Goal: Complete application form: Complete application form

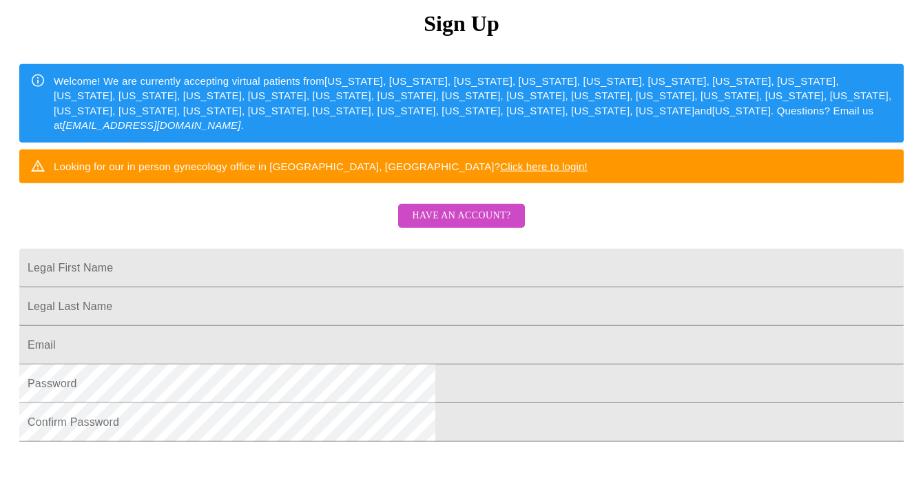
scroll to position [165, 0]
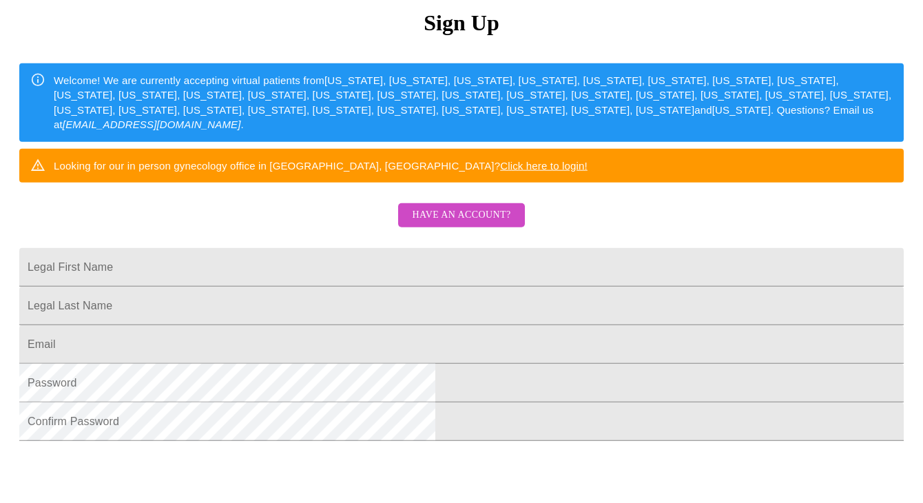
click at [457, 224] on span "Have an account?" at bounding box center [461, 215] width 99 height 17
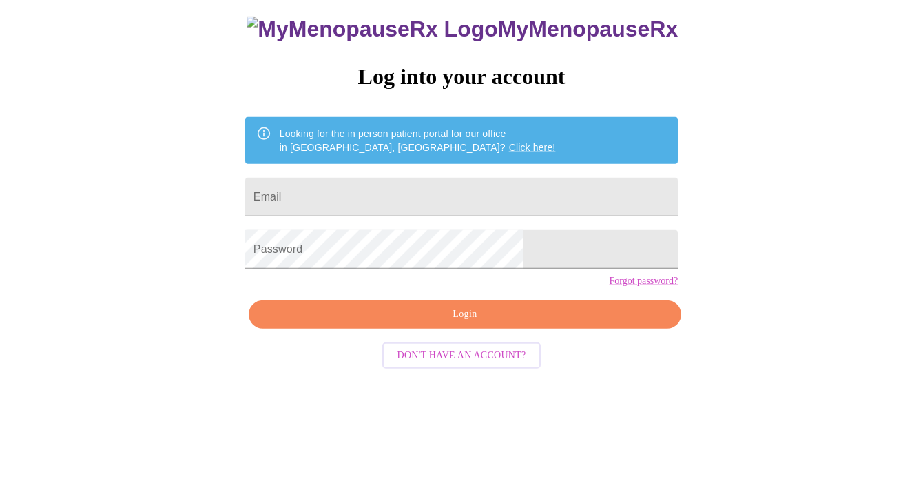
scroll to position [13, 0]
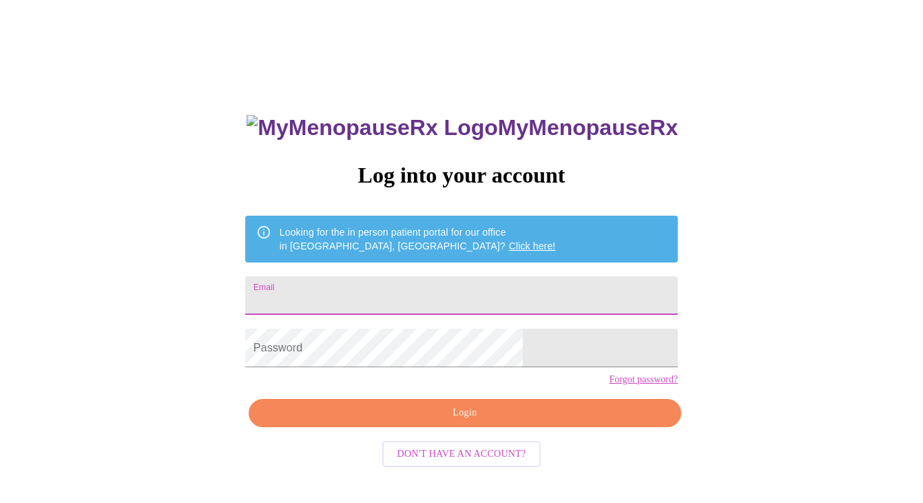
click at [357, 302] on input "Email" at bounding box center [461, 295] width 433 height 39
type input "[EMAIL_ADDRESS][DOMAIN_NAME]"
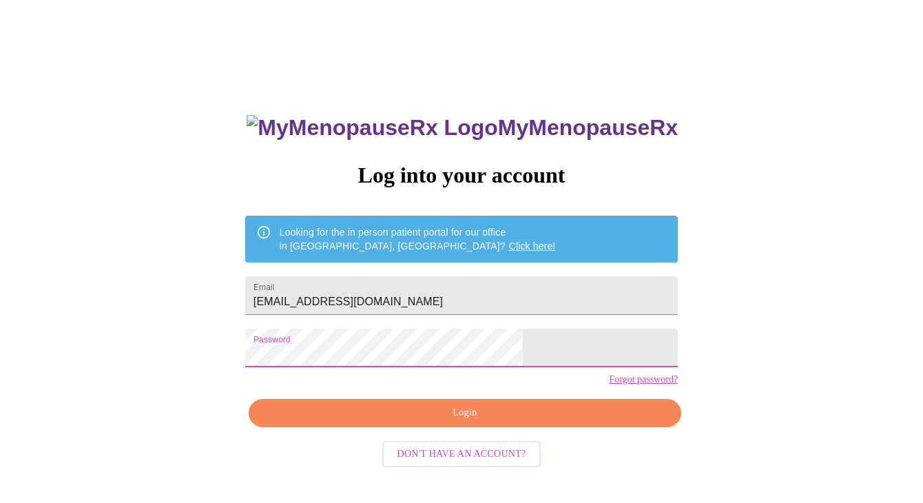
click at [405, 308] on form "Email meekmomofboys@gmail.com" at bounding box center [461, 295] width 433 height 52
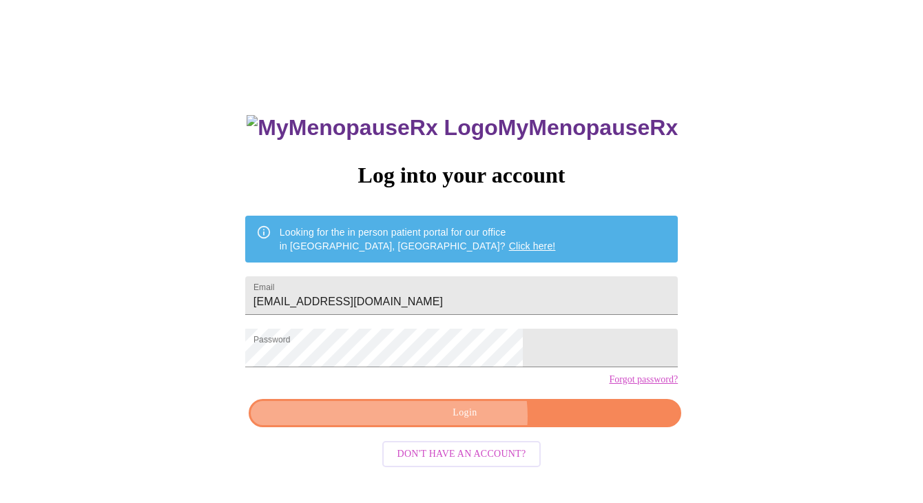
click at [466, 422] on span "Login" at bounding box center [465, 412] width 401 height 17
click at [465, 422] on span "Login" at bounding box center [465, 412] width 401 height 17
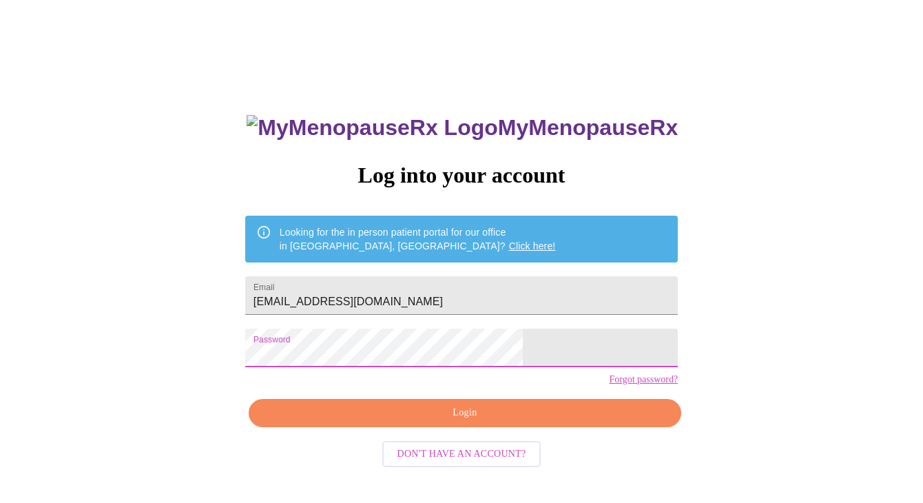
click at [467, 422] on span "Login" at bounding box center [465, 412] width 401 height 17
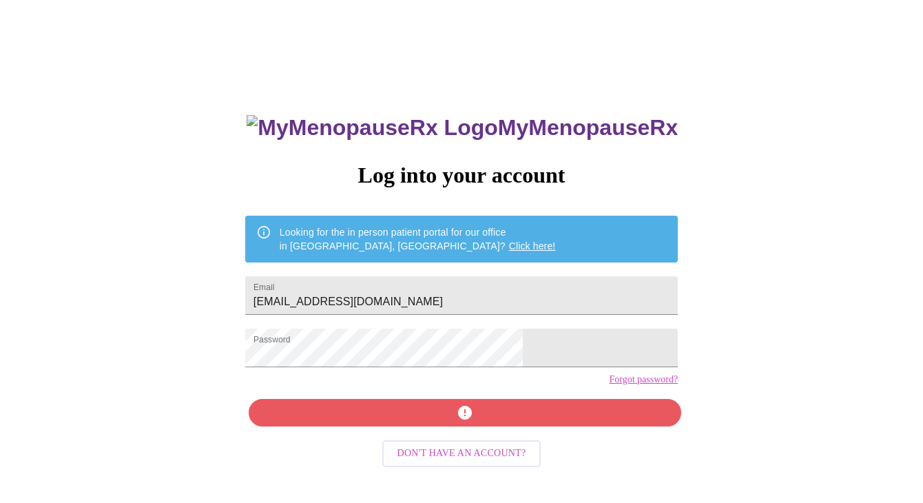
click at [493, 308] on form "Email meekmomofboys@gmail.com" at bounding box center [461, 295] width 433 height 52
click at [491, 289] on input "[EMAIL_ADDRESS][DOMAIN_NAME]" at bounding box center [461, 295] width 433 height 39
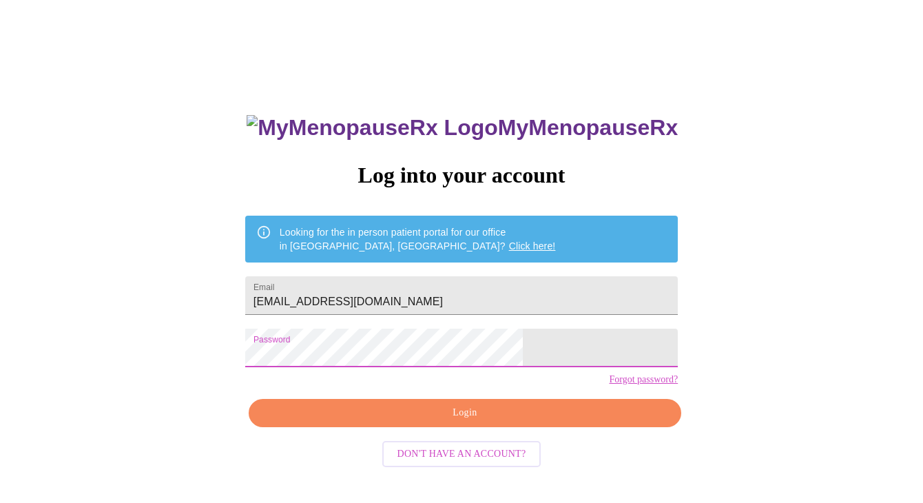
click at [466, 422] on span "Login" at bounding box center [465, 412] width 401 height 17
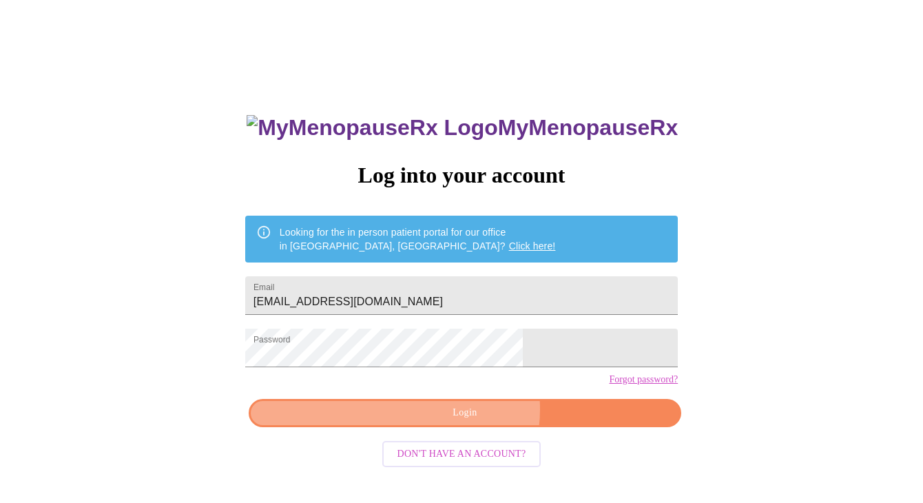
click at [472, 422] on span "Login" at bounding box center [465, 412] width 401 height 17
click at [451, 422] on span "Login" at bounding box center [465, 412] width 401 height 17
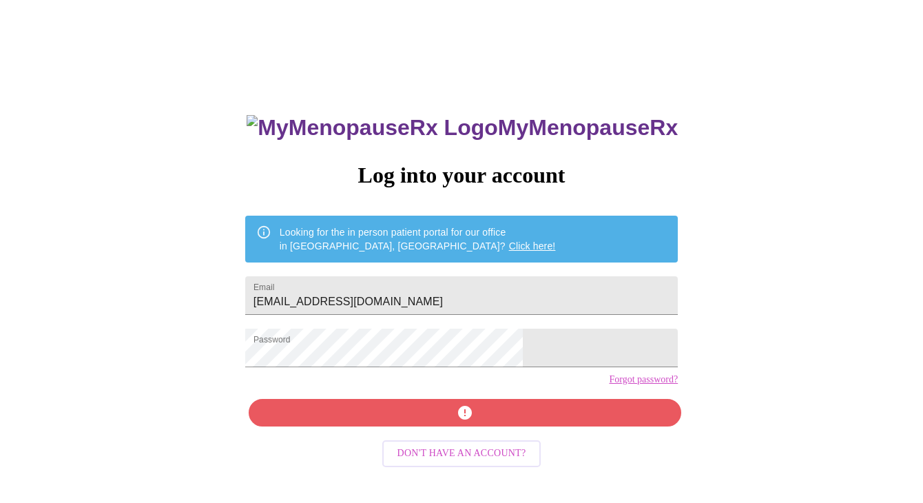
click at [609, 385] on link "Forgot password?" at bounding box center [643, 379] width 69 height 11
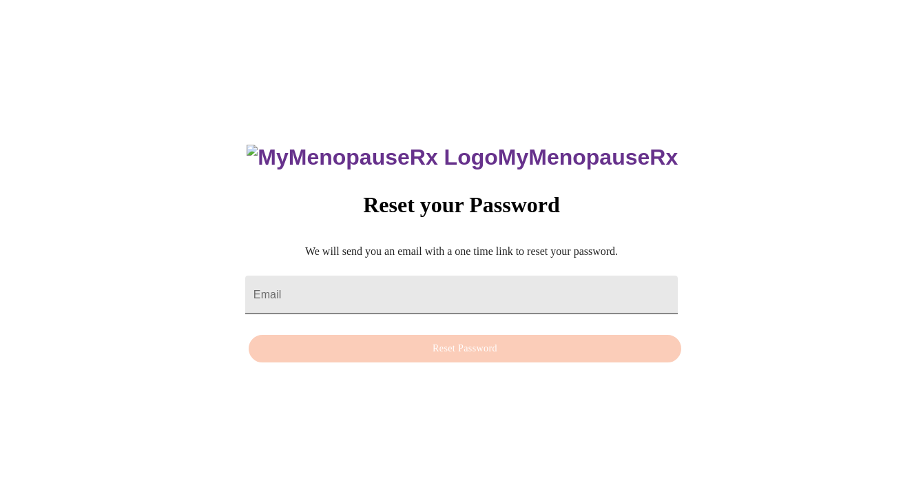
click at [380, 285] on input "Email" at bounding box center [461, 295] width 433 height 39
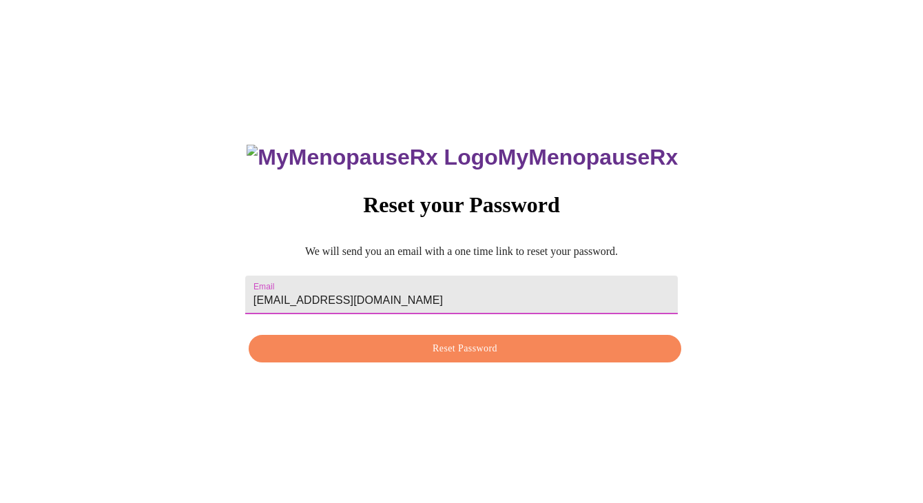
type input "[EMAIL_ADDRESS][DOMAIN_NAME]"
click at [451, 348] on span "Reset Password" at bounding box center [465, 348] width 401 height 17
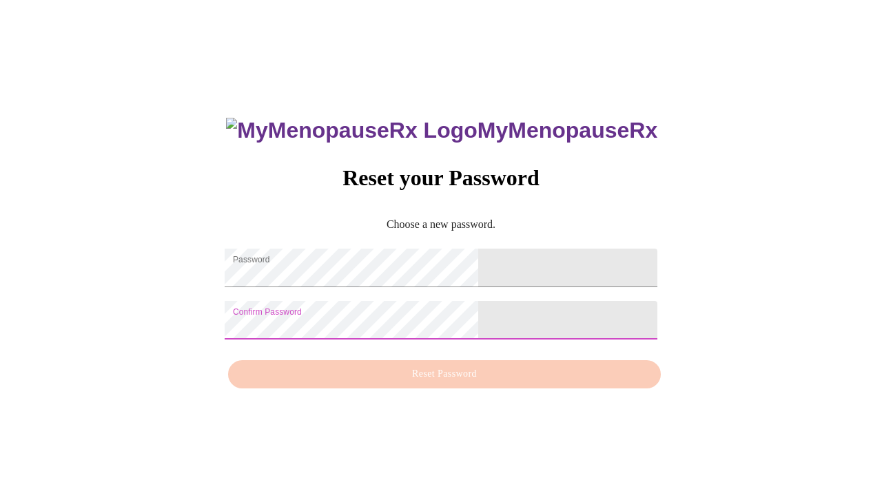
click at [573, 331] on div "MyMenopauseRx Reset your Password Choose a new password. Password Confirm Passw…" at bounding box center [441, 246] width 460 height 300
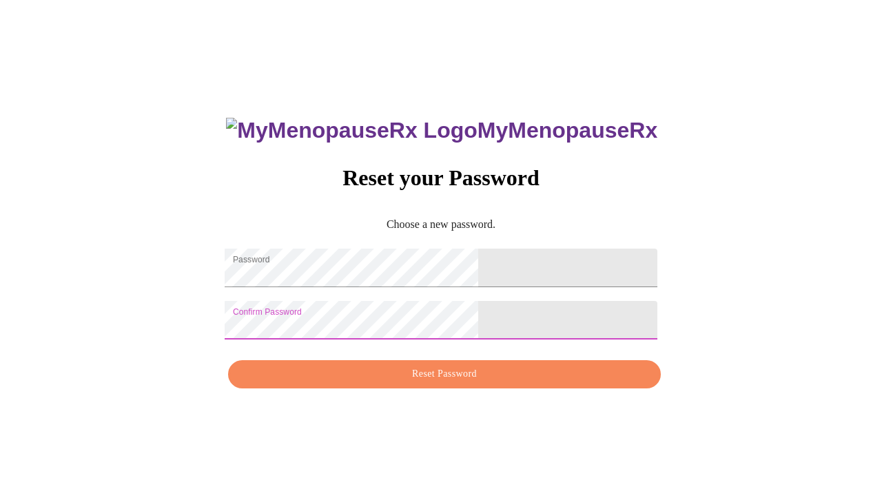
click at [433, 383] on span "Reset Password" at bounding box center [444, 374] width 401 height 17
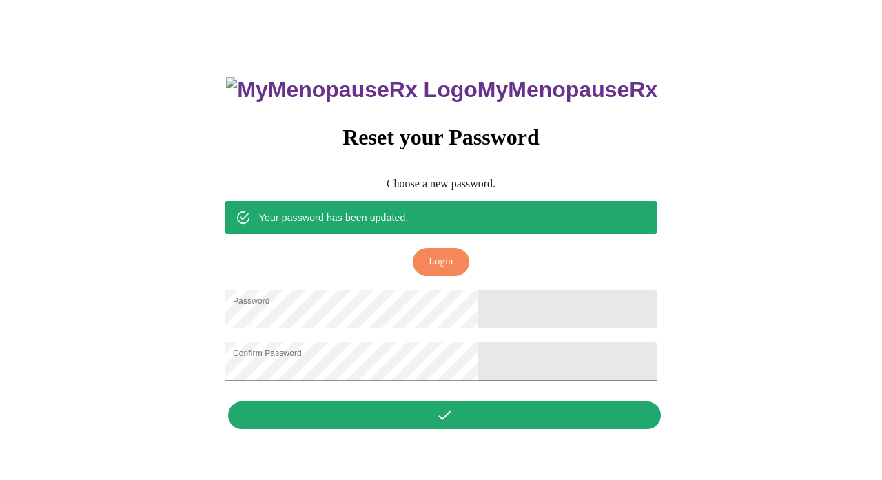
click at [439, 254] on span "Login" at bounding box center [441, 262] width 24 height 17
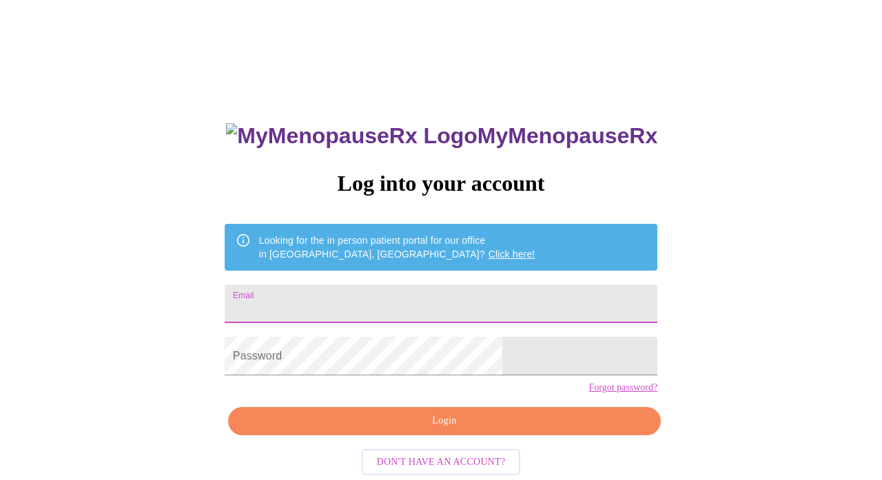
click at [372, 300] on input "Email" at bounding box center [441, 304] width 433 height 39
type input "[EMAIL_ADDRESS][DOMAIN_NAME]"
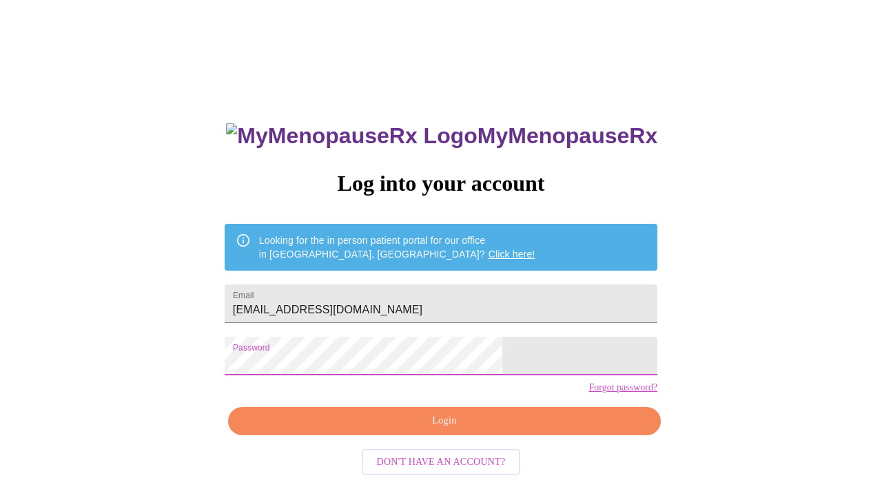
click at [424, 430] on span "Login" at bounding box center [444, 421] width 401 height 17
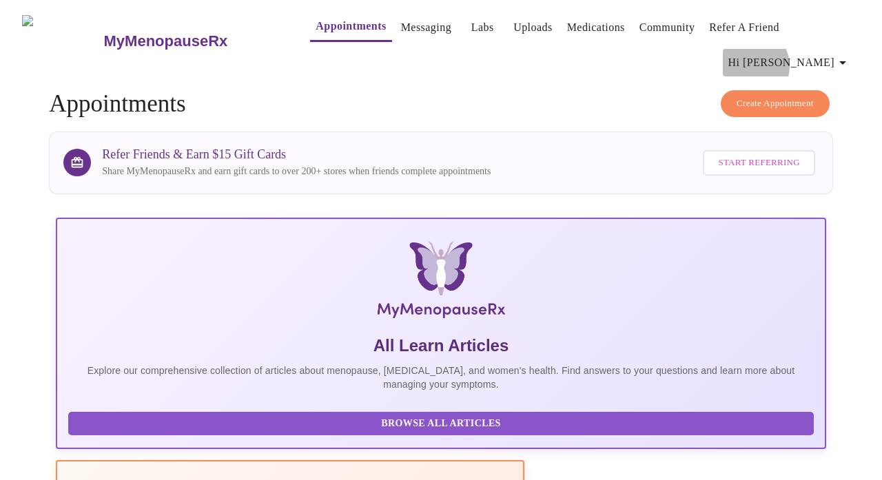
click at [825, 53] on span "Hi [PERSON_NAME]" at bounding box center [789, 62] width 123 height 19
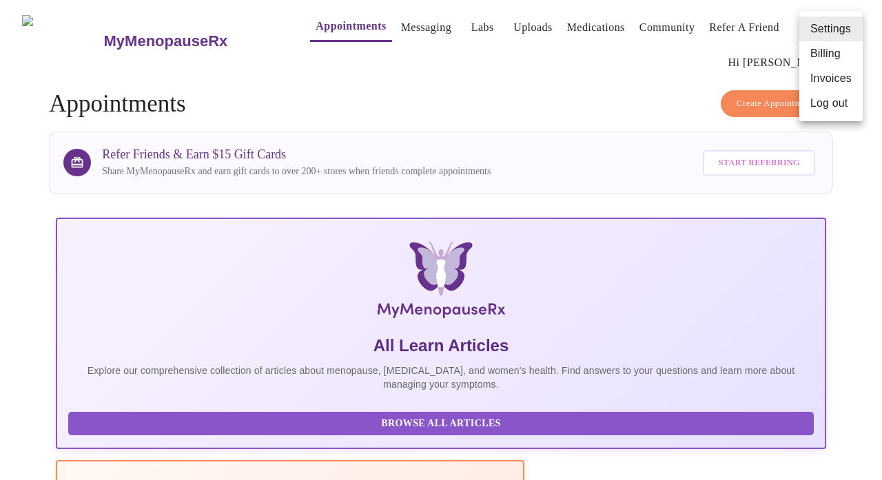
click at [589, 80] on div at bounding box center [441, 240] width 882 height 480
click at [401, 29] on link "Messaging" at bounding box center [426, 27] width 50 height 19
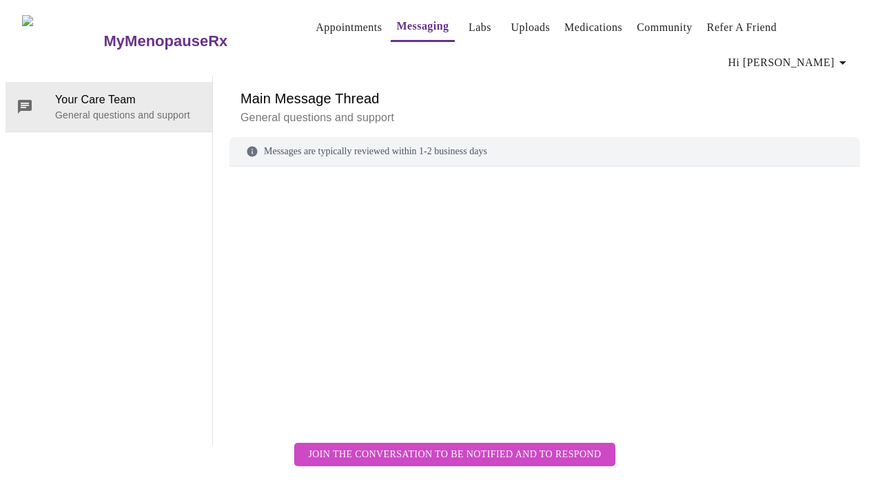
scroll to position [52, 0]
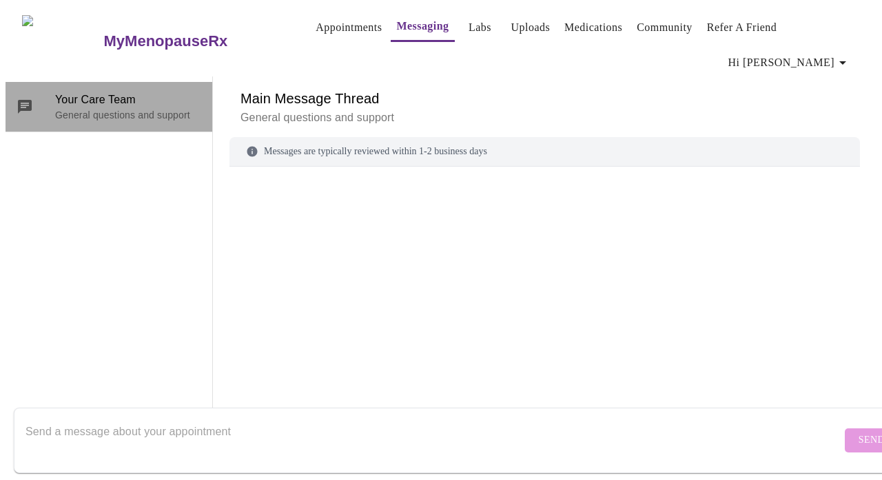
click at [130, 92] on span "Your Care Team" at bounding box center [128, 100] width 146 height 17
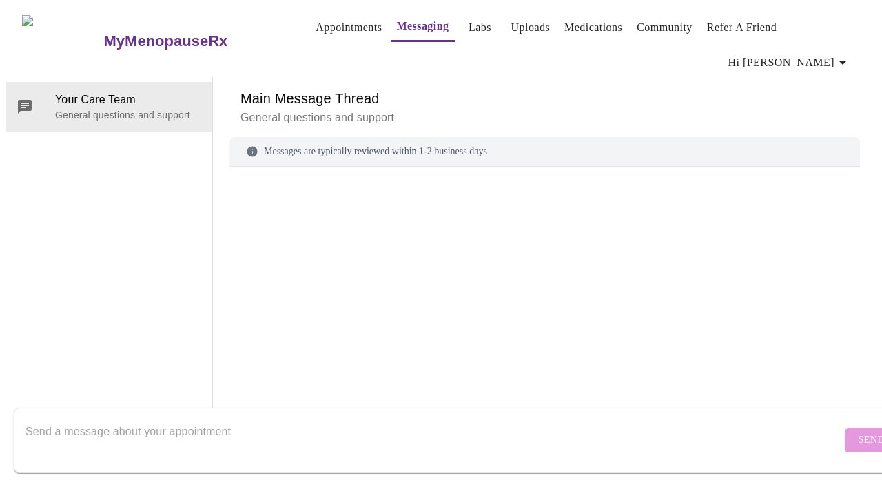
scroll to position [0, 0]
click at [316, 28] on link "Appointments" at bounding box center [349, 27] width 66 height 19
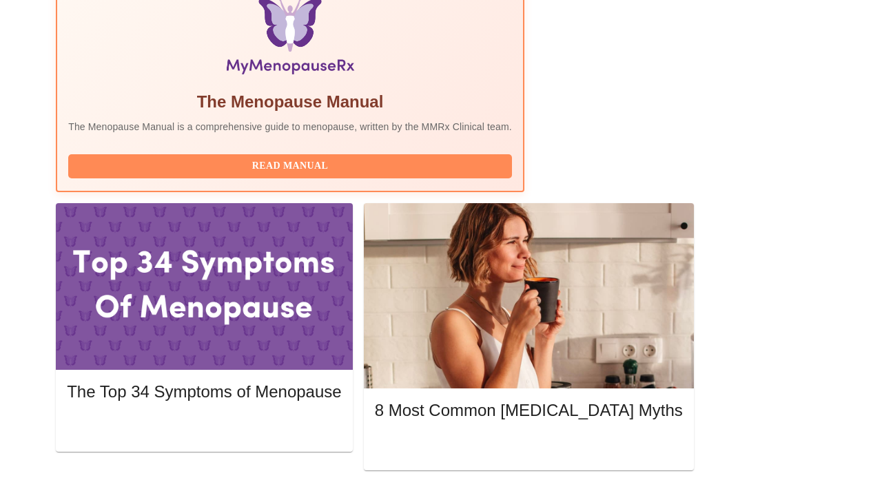
scroll to position [489, 0]
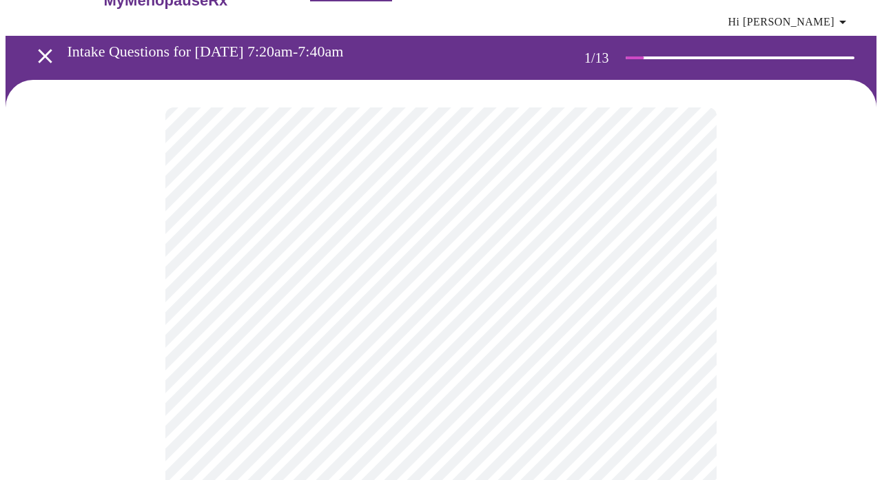
scroll to position [121, 0]
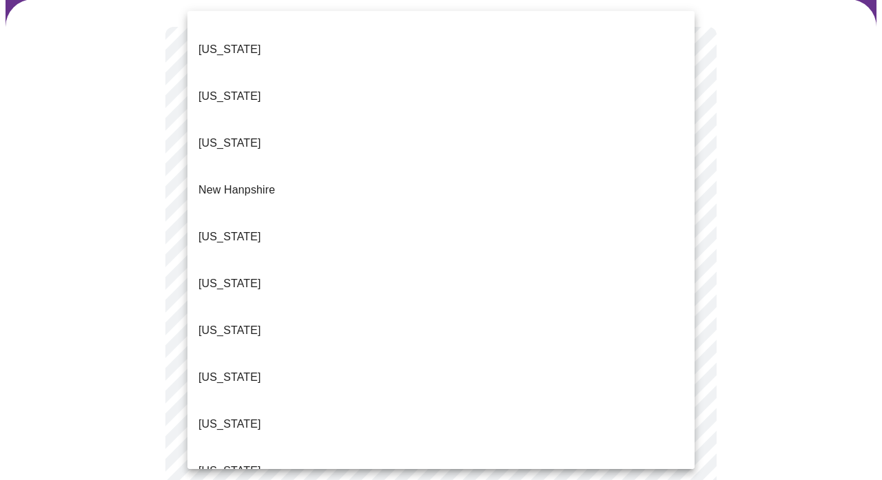
scroll to position [1176, 0]
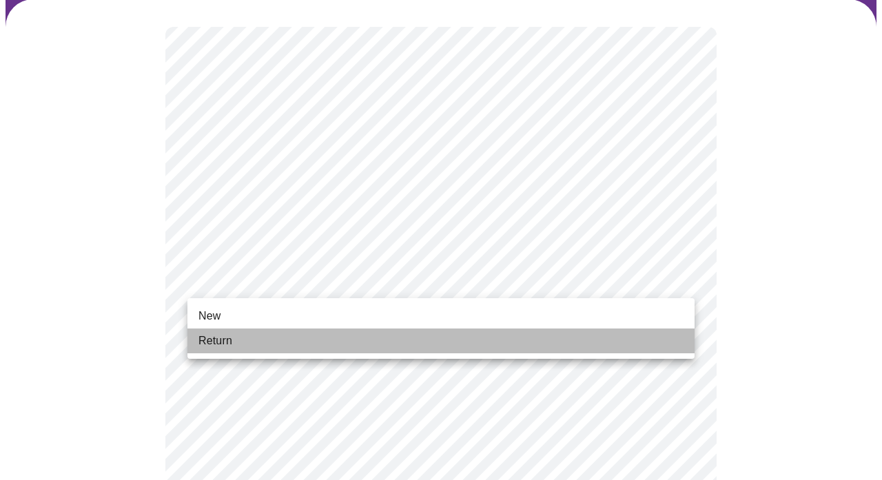
click at [225, 342] on span "Return" at bounding box center [215, 341] width 34 height 17
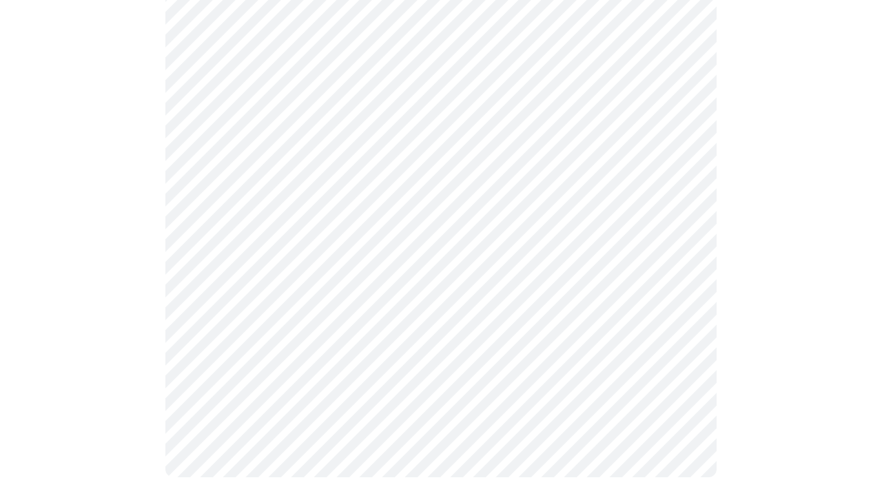
scroll to position [0, 0]
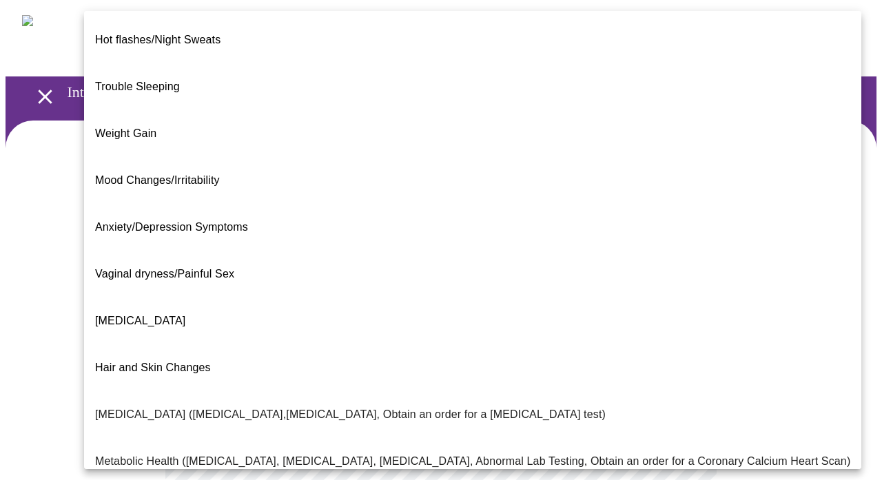
click at [553, 285] on body "MyMenopauseRx Appointments Messaging Labs Uploads Medications Community Refer a…" at bounding box center [441, 428] width 871 height 845
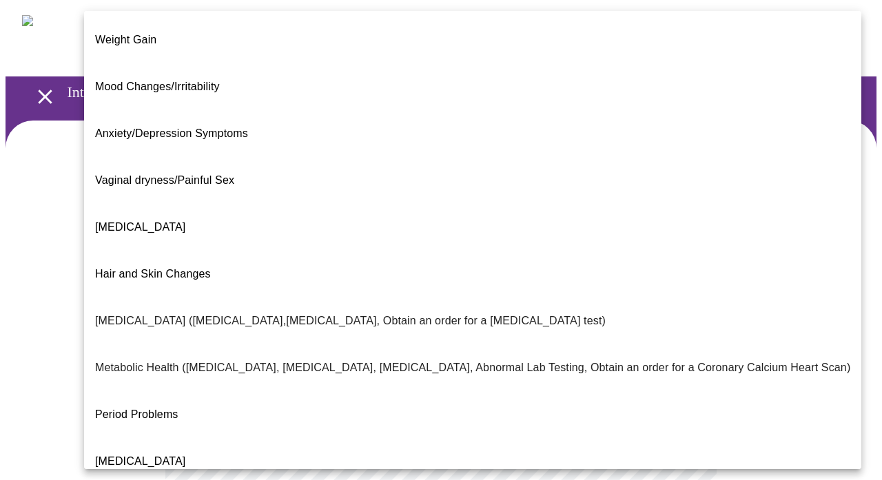
scroll to position [85, 0]
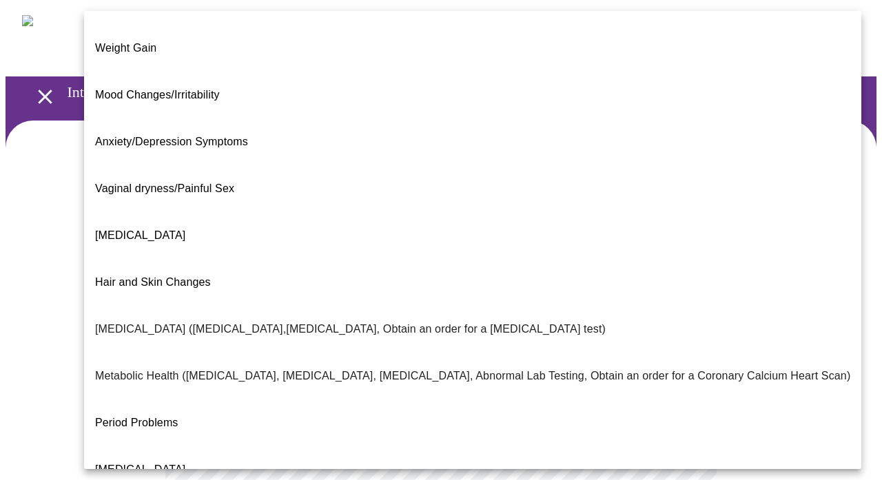
click at [170, 229] on span "[MEDICAL_DATA]" at bounding box center [140, 235] width 90 height 12
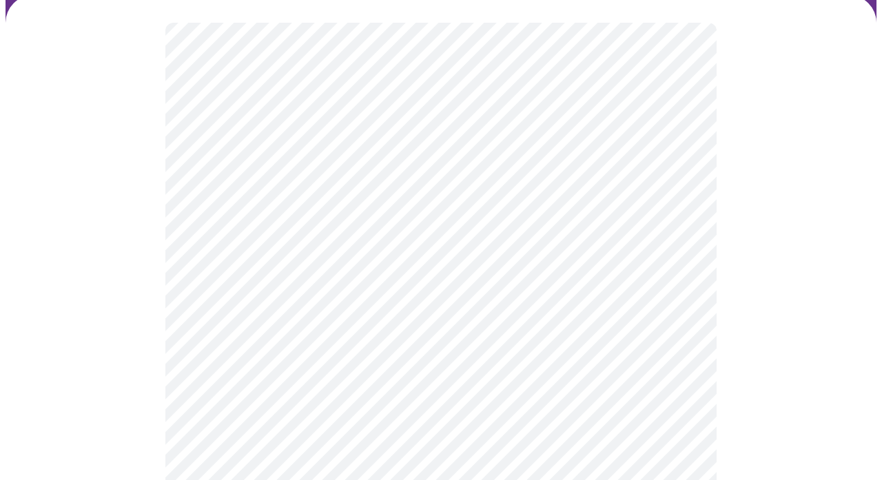
scroll to position [125, 0]
click at [679, 162] on body "MyMenopauseRx Appointments Messaging Labs Uploads Medications Community Refer a…" at bounding box center [441, 299] width 871 height 838
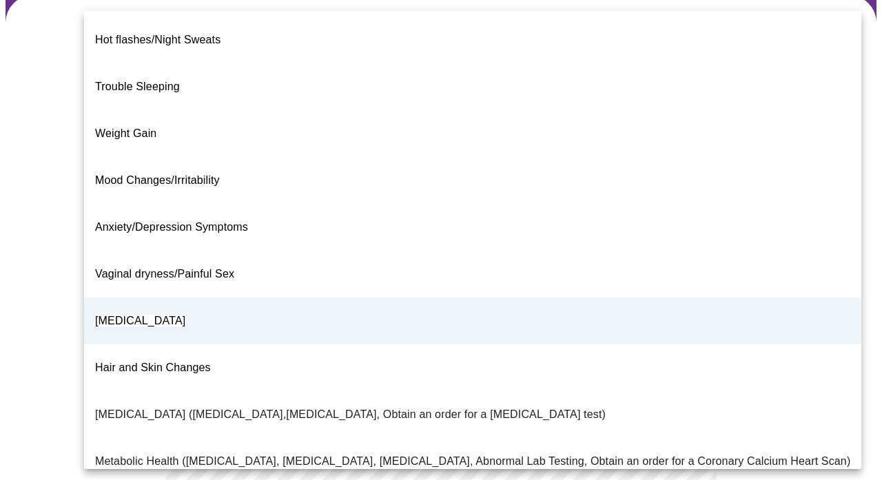
click at [24, 159] on div at bounding box center [441, 240] width 882 height 480
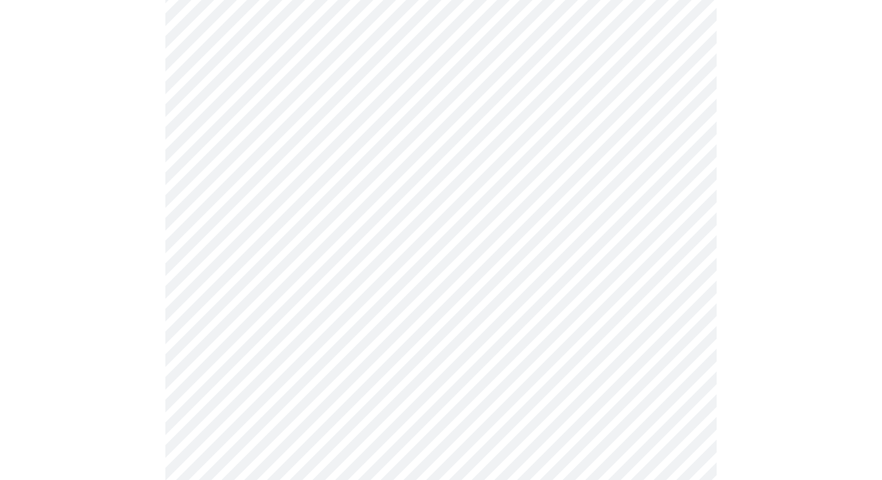
scroll to position [229, 0]
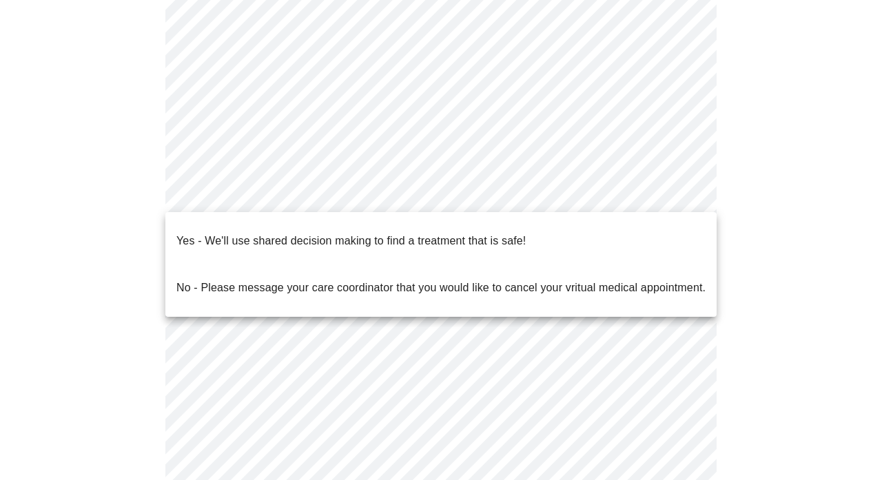
click at [682, 193] on body "MyMenopauseRx Appointments Messaging Labs Uploads Medications Community Refer a…" at bounding box center [441, 195] width 871 height 838
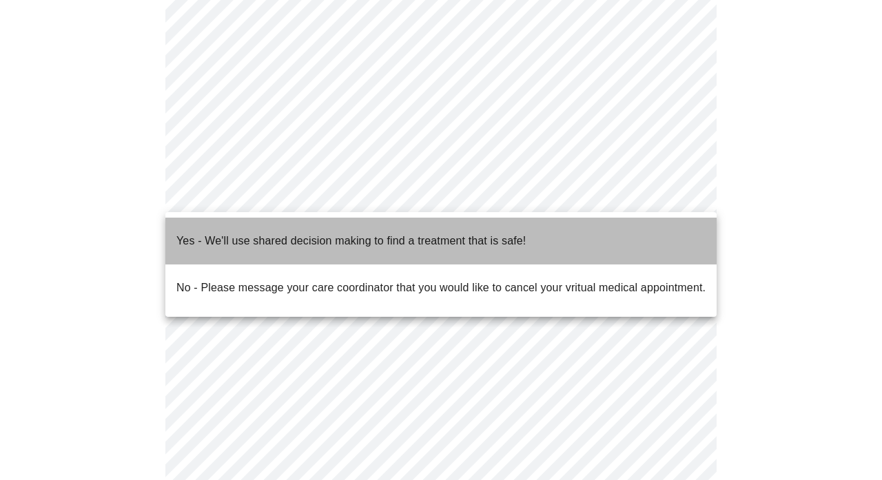
click at [473, 236] on p "Yes - We'll use shared decision making to find a treatment that is safe!" at bounding box center [350, 241] width 349 height 17
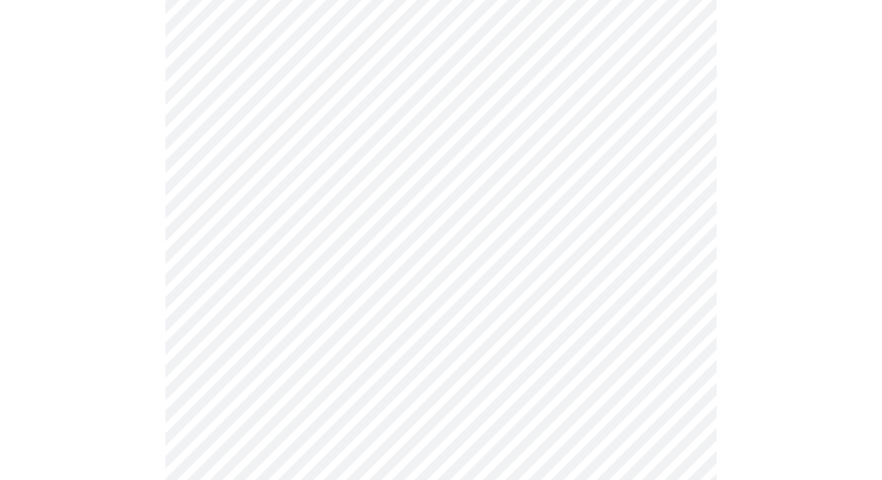
scroll to position [170, 0]
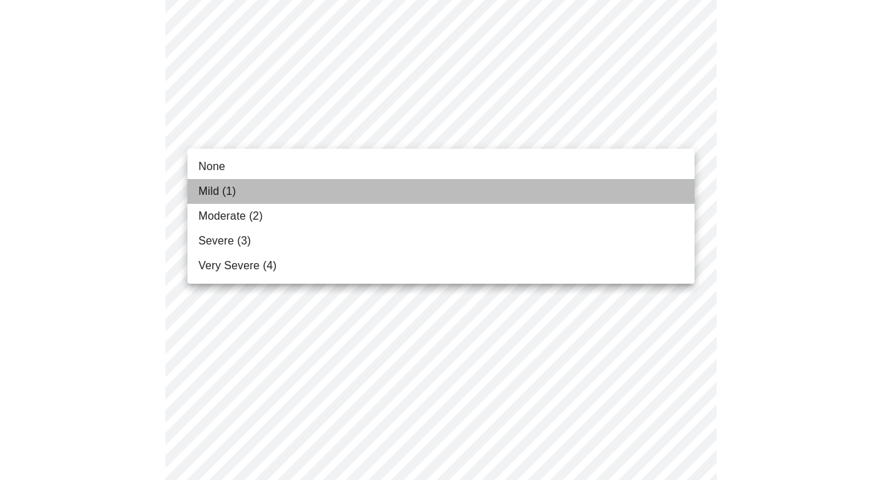
click at [349, 183] on li "Mild (1)" at bounding box center [440, 191] width 507 height 25
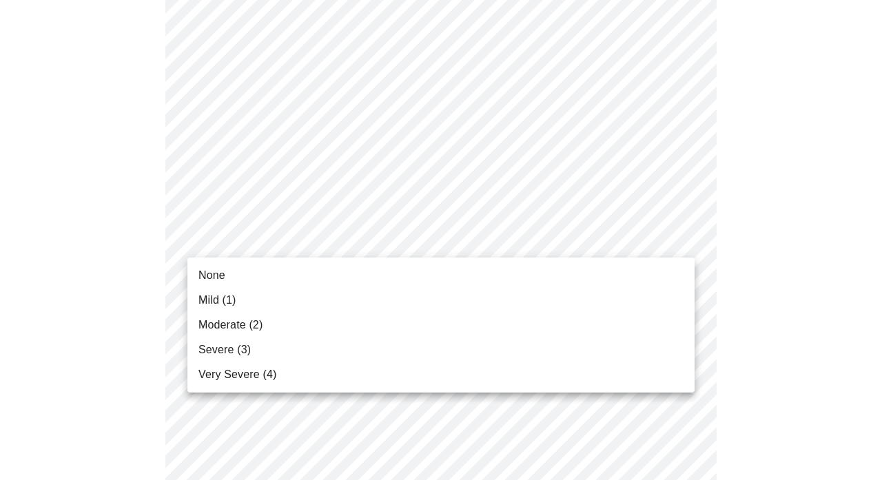
click at [251, 283] on li "None" at bounding box center [440, 275] width 507 height 25
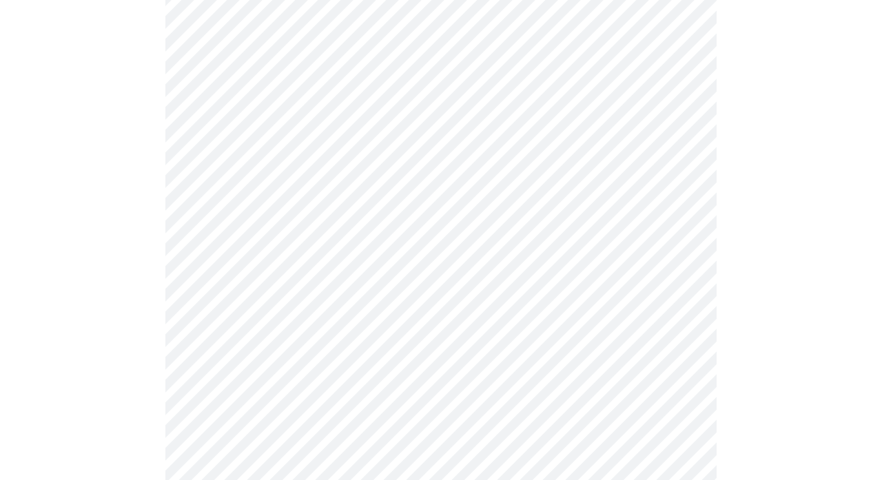
scroll to position [324, 0]
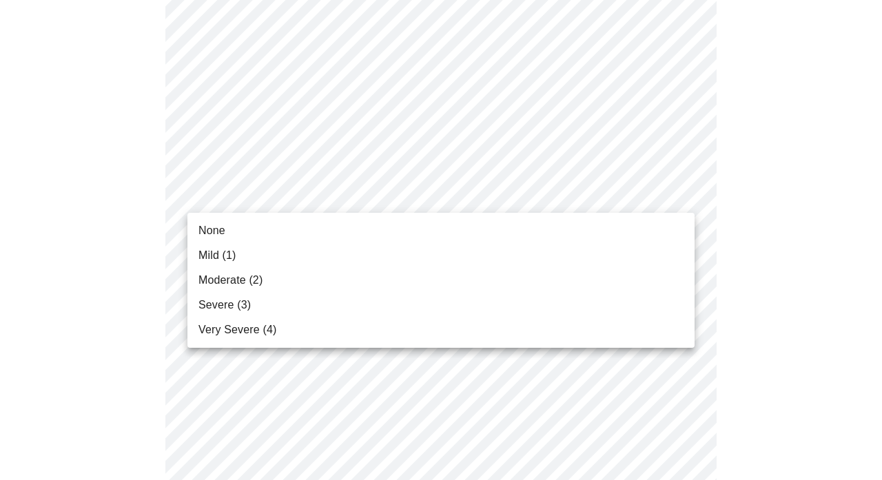
click at [273, 223] on li "None" at bounding box center [440, 230] width 507 height 25
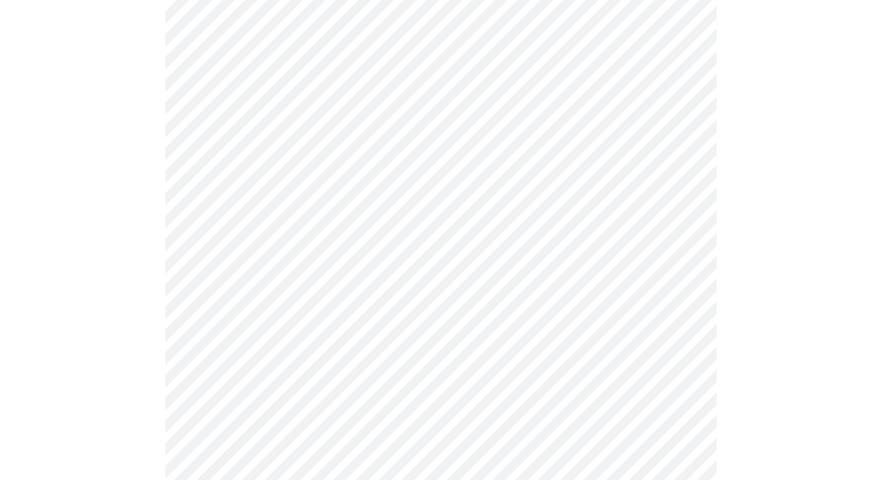
scroll to position [441, 0]
click at [277, 192] on body "MyMenopauseRx Appointments Messaging Labs Uploads Medications Community Refer a…" at bounding box center [441, 459] width 871 height 1789
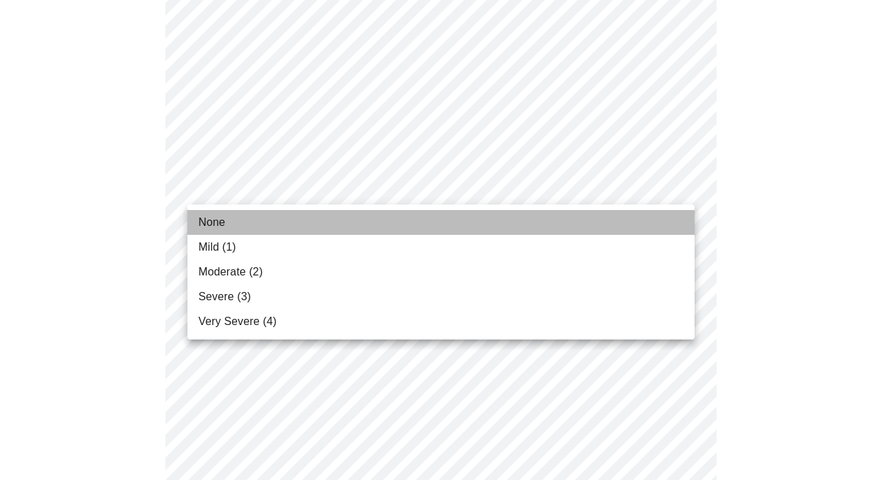
click at [273, 223] on li "None" at bounding box center [440, 222] width 507 height 25
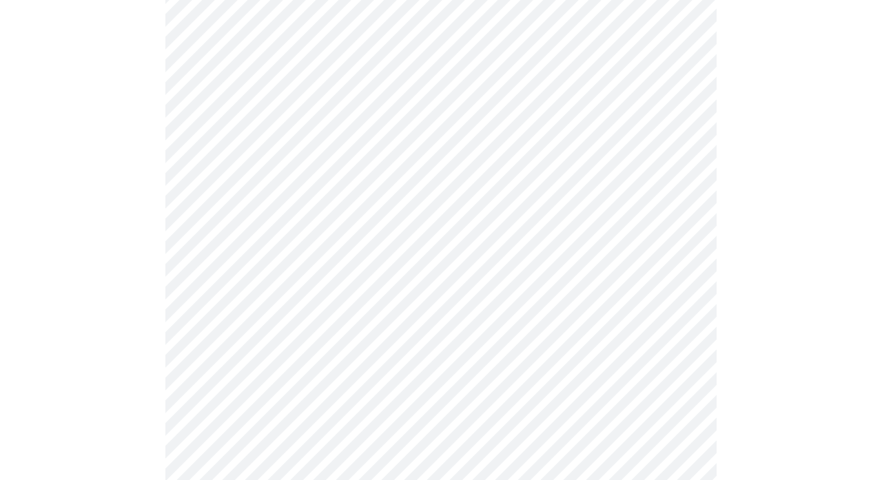
scroll to position [597, 0]
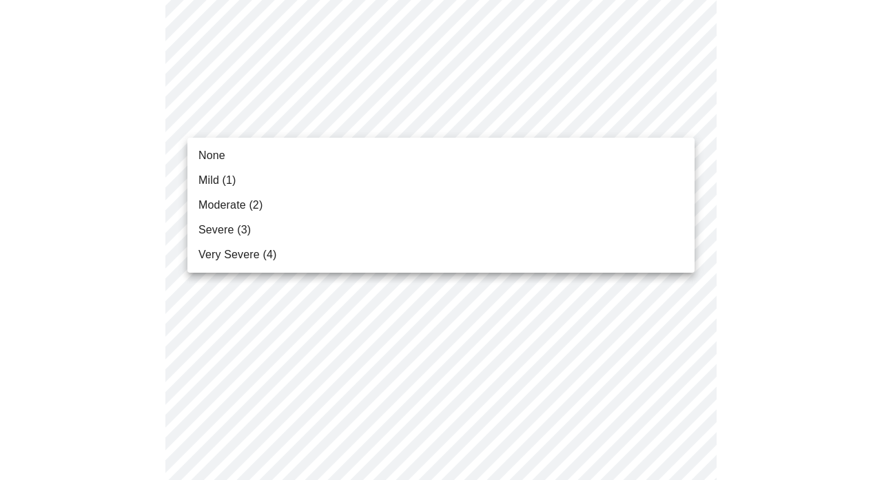
click at [307, 116] on body "MyMenopauseRx Appointments Messaging Labs Uploads Medications Community Refer a…" at bounding box center [441, 293] width 871 height 1770
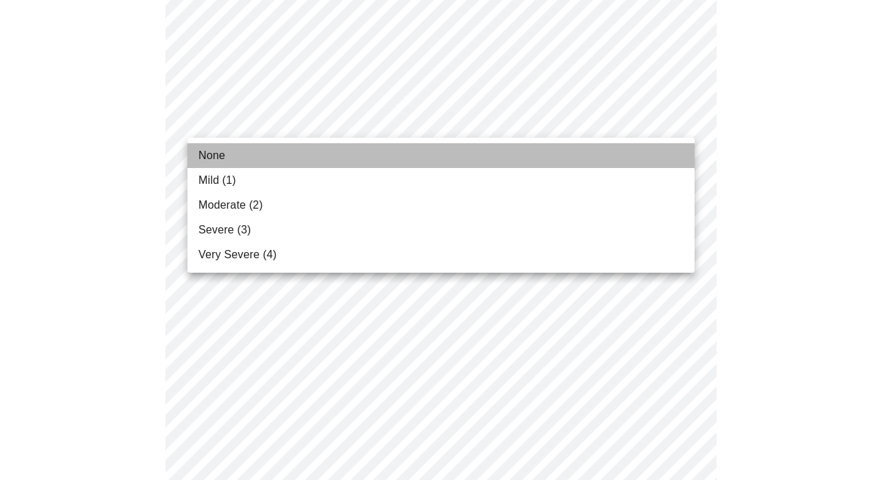
click at [296, 161] on li "None" at bounding box center [440, 155] width 507 height 25
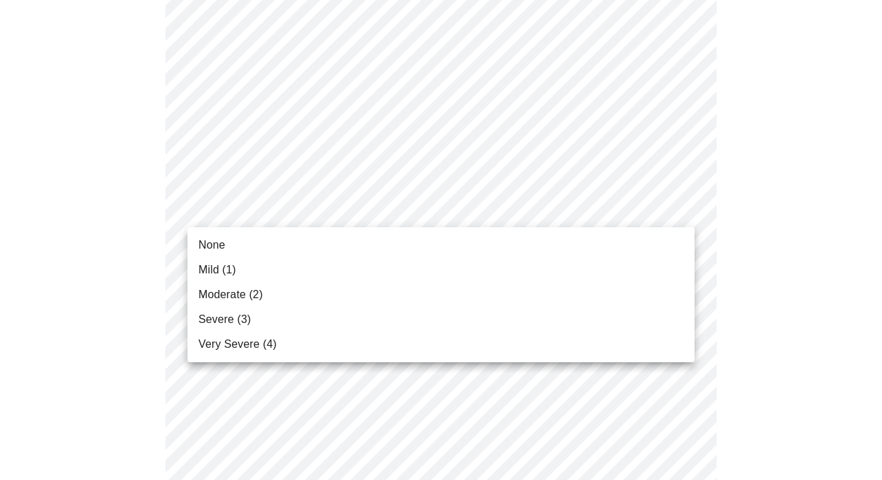
click at [321, 210] on body "MyMenopauseRx Appointments Messaging Labs Uploads Medications Community Refer a…" at bounding box center [441, 284] width 871 height 1752
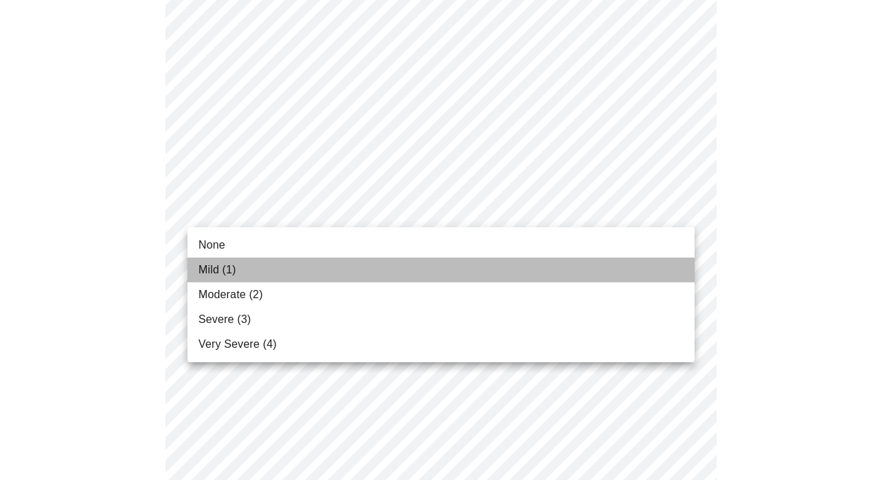
click at [287, 271] on li "Mild (1)" at bounding box center [440, 270] width 507 height 25
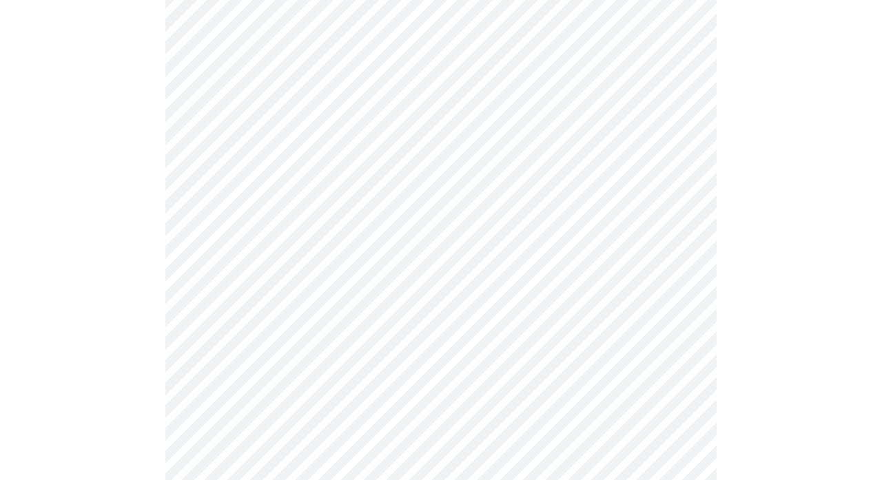
scroll to position [759, 0]
click at [318, 167] on body "MyMenopauseRx Appointments Messaging Labs Uploads Medications Community Refer a…" at bounding box center [441, 112] width 871 height 1733
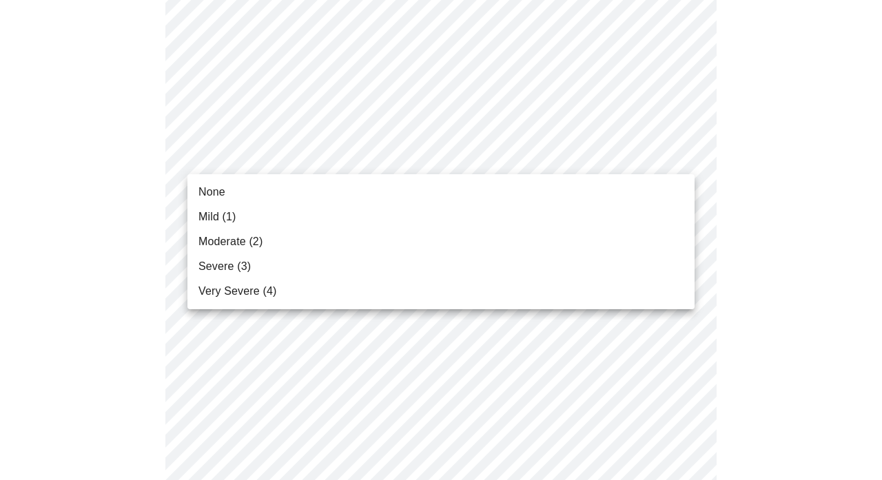
click at [297, 218] on li "Mild (1)" at bounding box center [440, 217] width 507 height 25
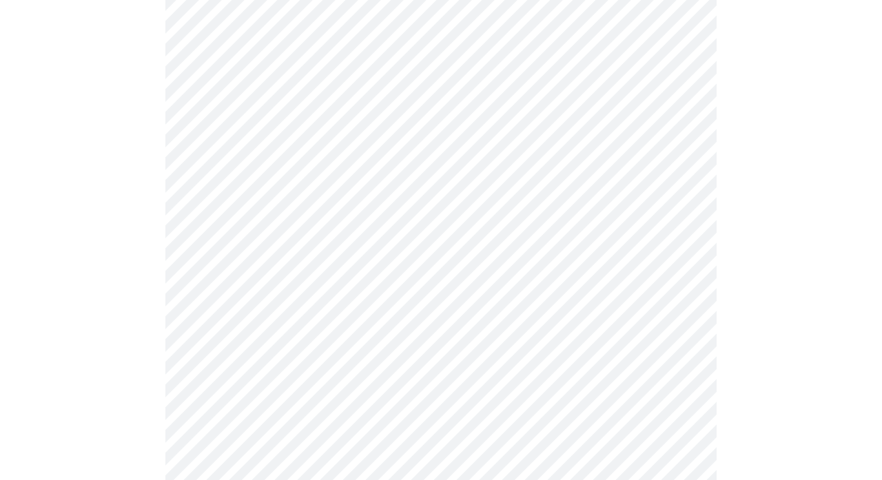
scroll to position [901, 0]
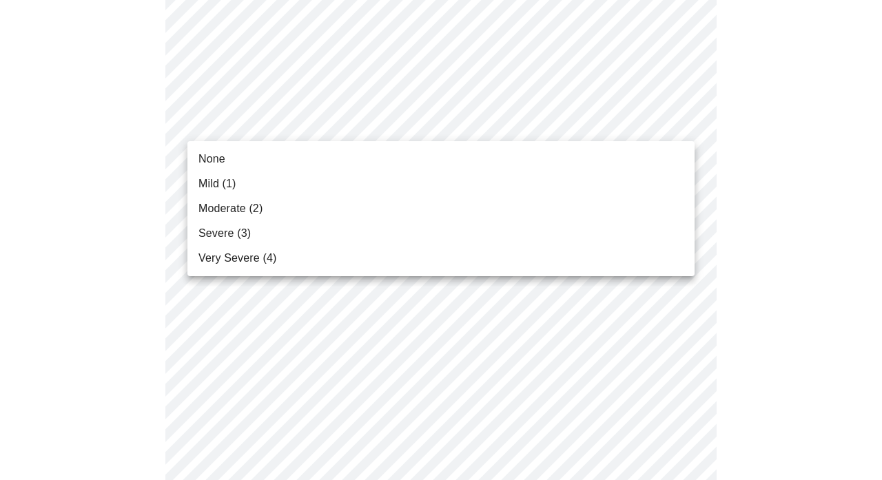
click at [268, 211] on li "Moderate (2)" at bounding box center [440, 208] width 507 height 25
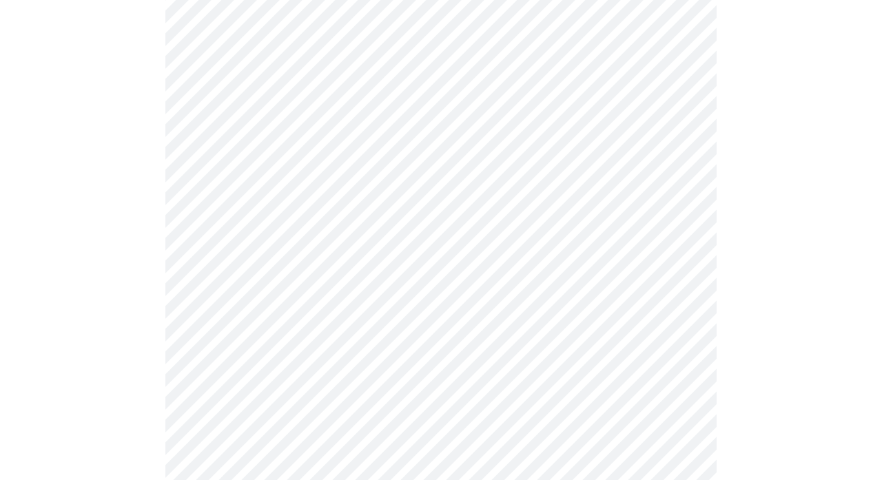
scroll to position [1030, 0]
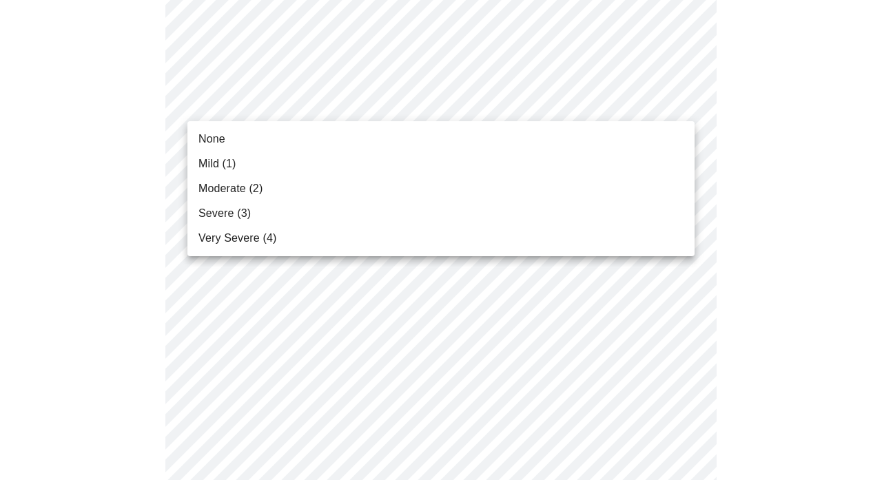
click at [287, 141] on li "None" at bounding box center [440, 139] width 507 height 25
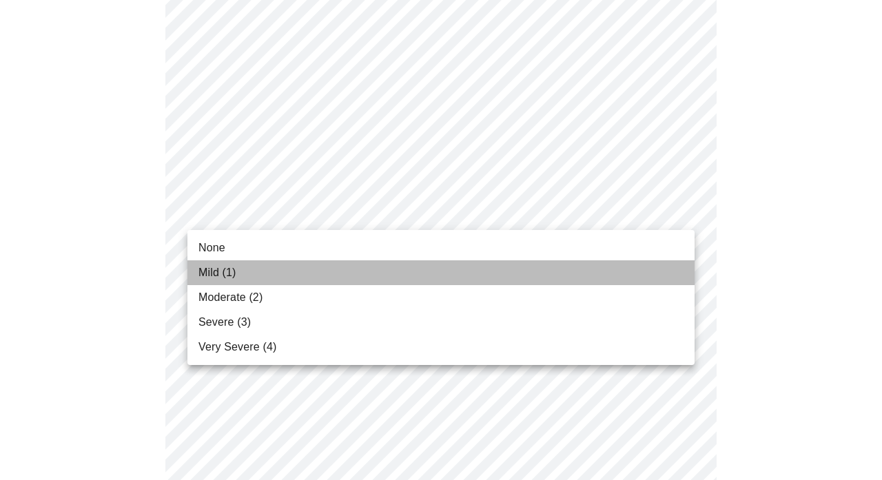
click at [265, 274] on li "Mild (1)" at bounding box center [440, 272] width 507 height 25
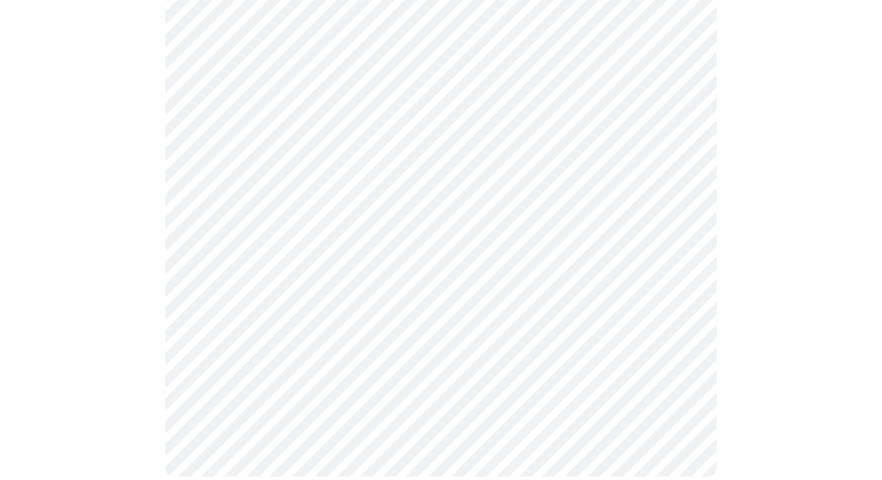
scroll to position [1159, 0]
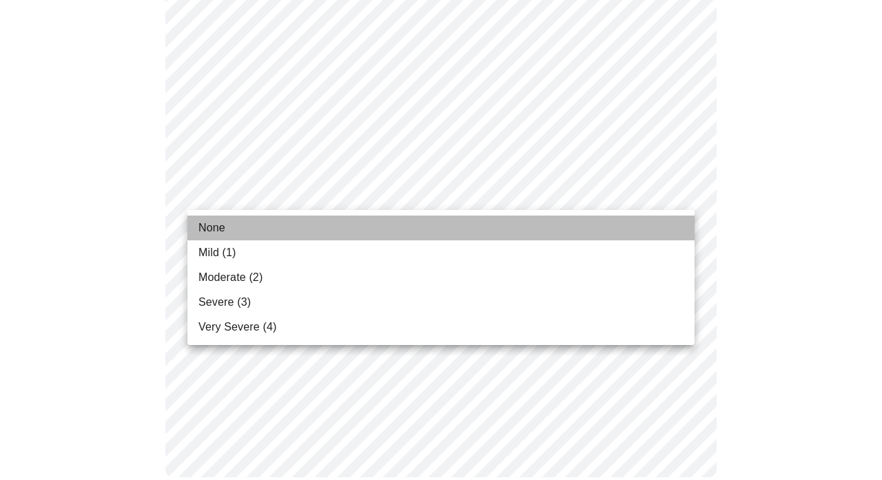
click at [251, 234] on li "None" at bounding box center [440, 228] width 507 height 25
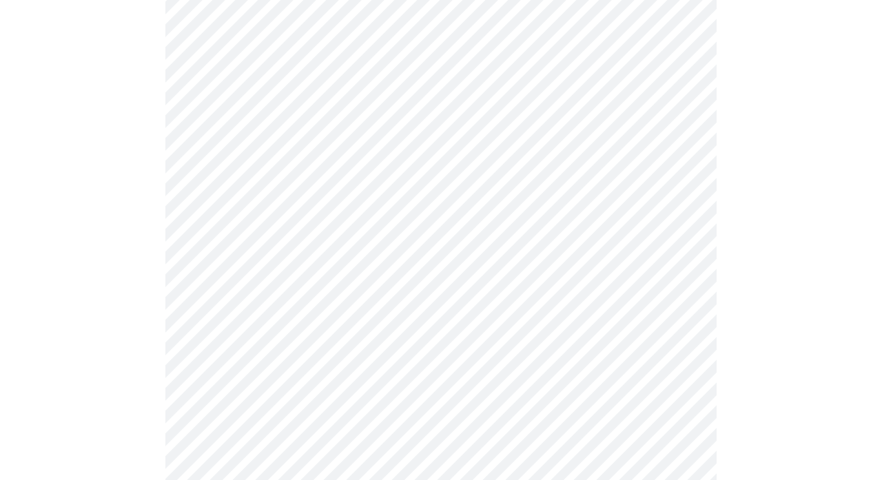
scroll to position [602, 0]
click at [423, 237] on body "MyMenopauseRx Appointments Messaging Labs Uploads Medications Community Refer a…" at bounding box center [441, 91] width 871 height 1376
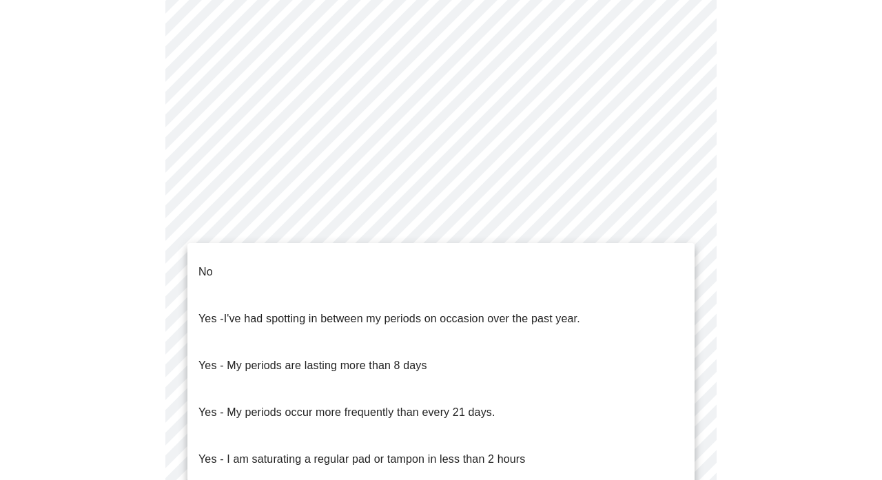
click at [340, 265] on li "No" at bounding box center [440, 272] width 507 height 47
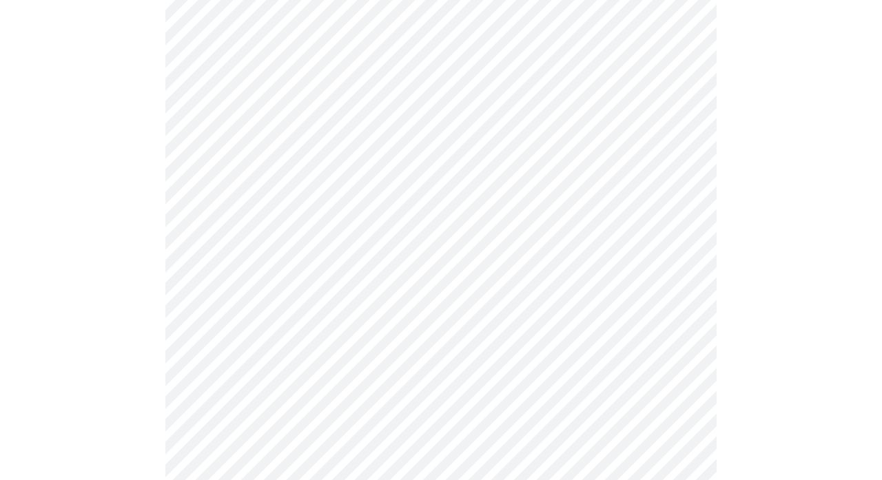
scroll to position [762, 0]
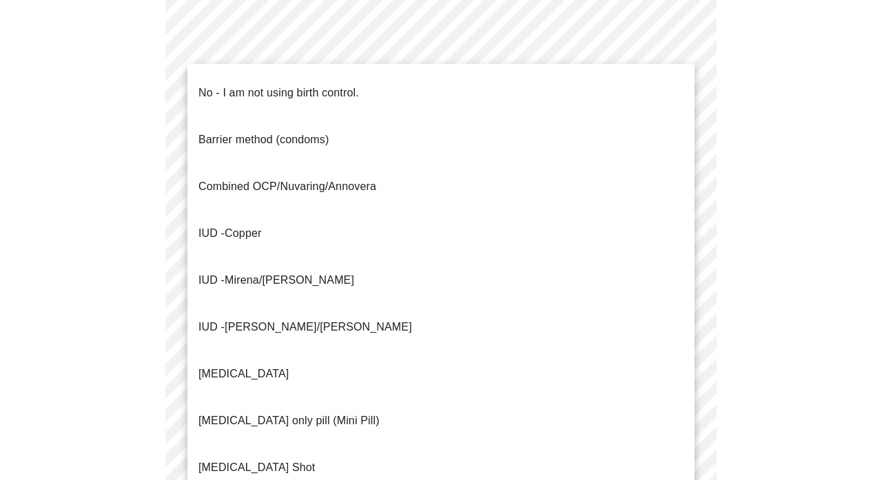
click at [311, 87] on p "No - I am not using birth control." at bounding box center [278, 93] width 161 height 17
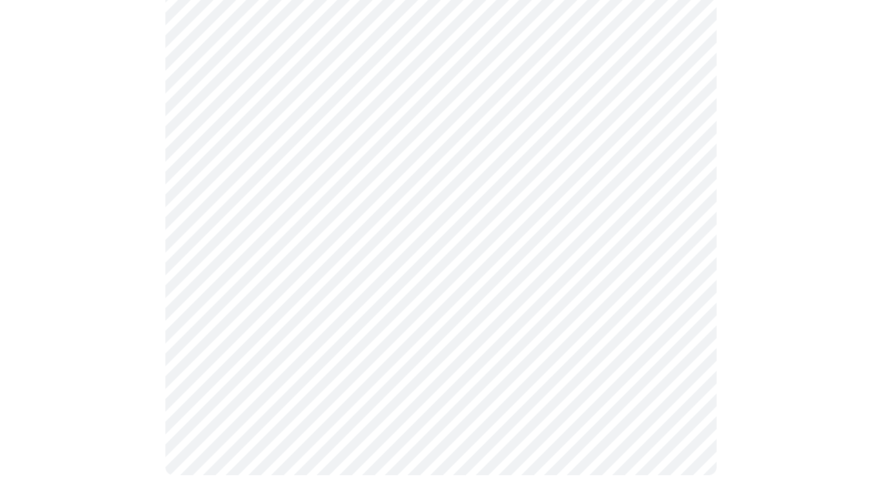
scroll to position [861, 0]
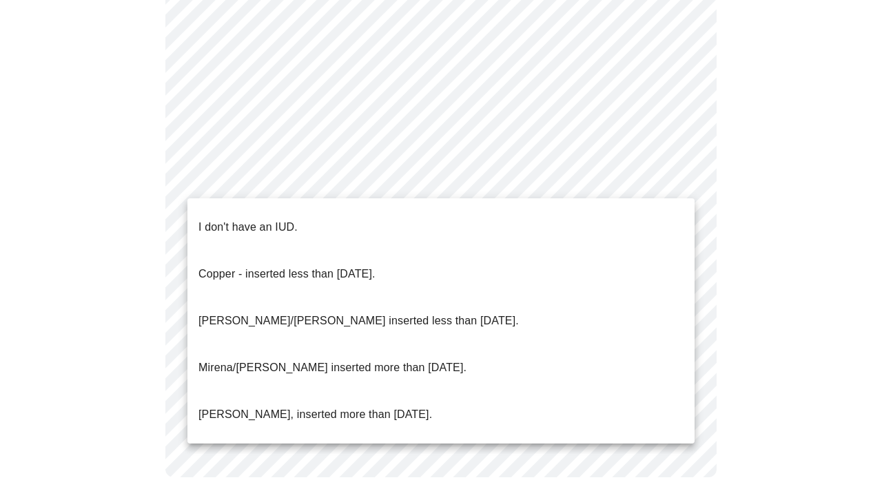
click at [328, 207] on li "I don't have an IUD." at bounding box center [440, 227] width 507 height 47
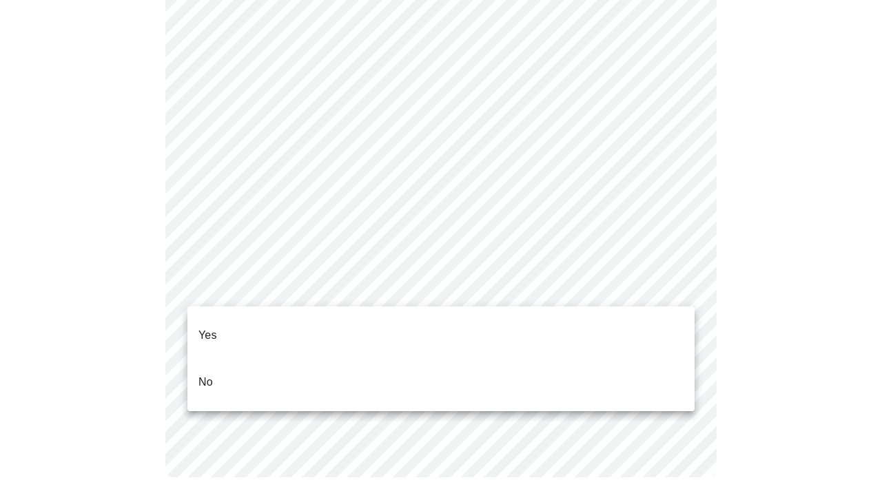
click at [318, 319] on li "Yes" at bounding box center [440, 335] width 507 height 47
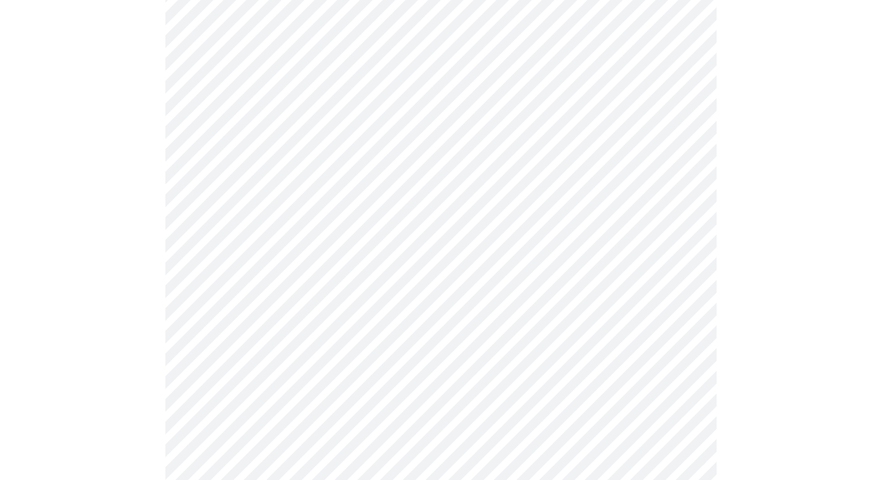
scroll to position [210, 0]
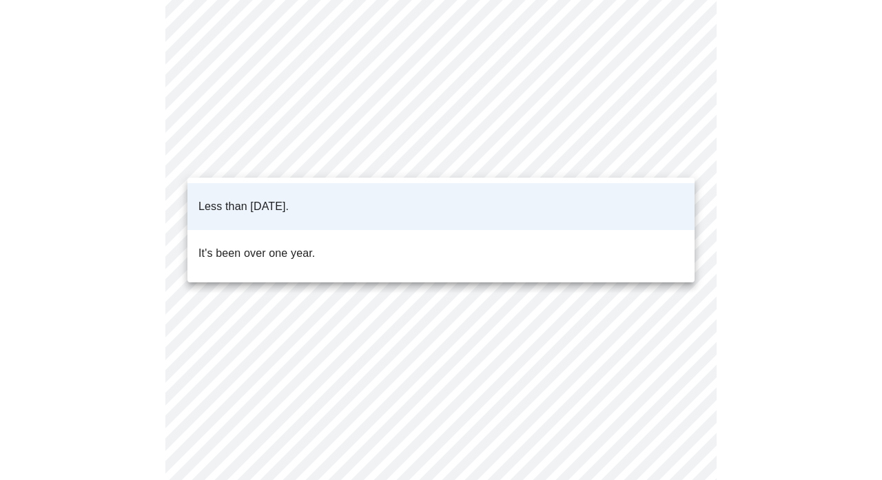
click at [325, 164] on body "MyMenopauseRx Appointments Messaging Labs Uploads Medications Community Refer a…" at bounding box center [441, 313] width 871 height 1037
click at [289, 198] on p "Less than [DATE]." at bounding box center [243, 206] width 90 height 17
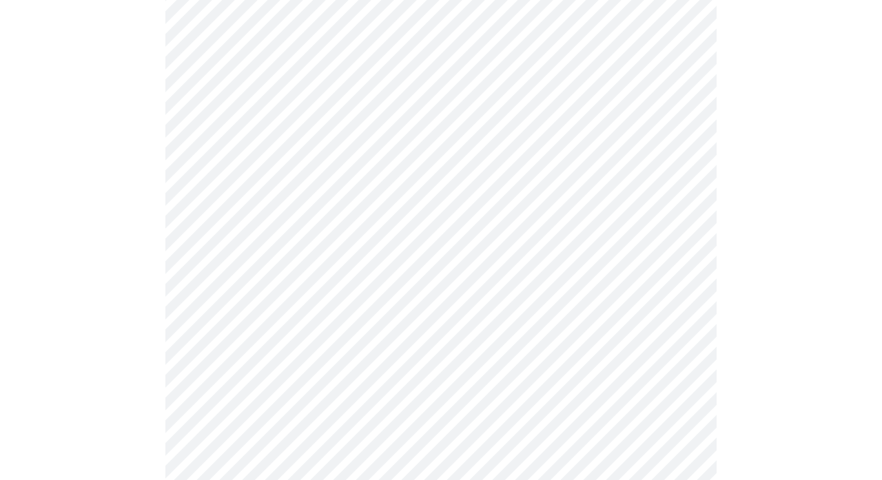
scroll to position [325, 0]
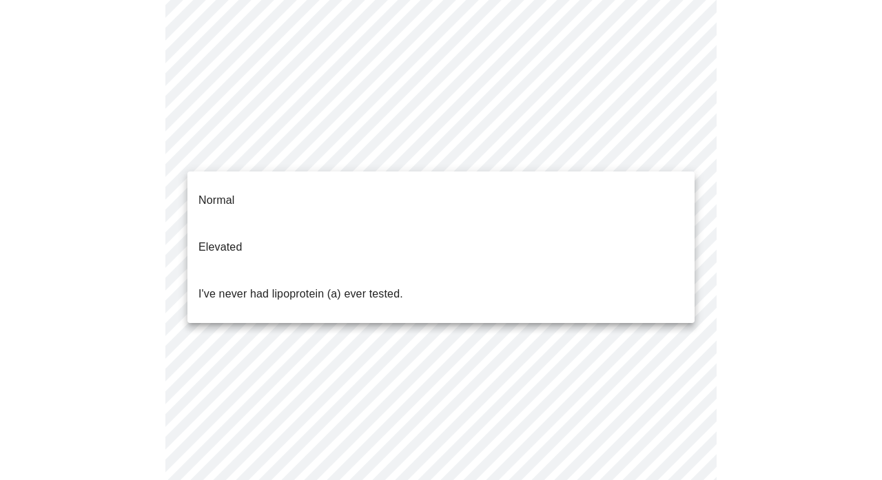
click at [330, 154] on body "MyMenopauseRx Appointments Messaging Labs Uploads Medications Community Refer a…" at bounding box center [441, 198] width 871 height 1037
click at [284, 185] on li "Normal" at bounding box center [440, 200] width 507 height 47
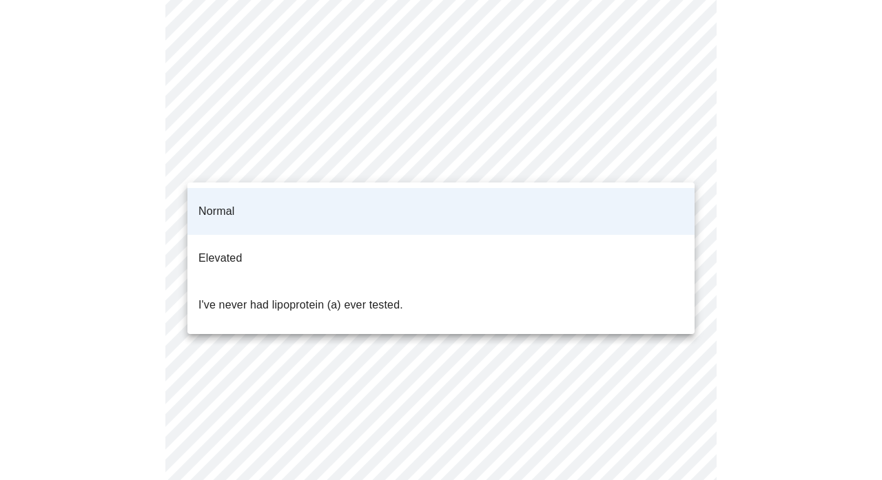
click at [284, 164] on body "MyMenopauseRx Appointments Messaging Labs Uploads Medications Community Refer a…" at bounding box center [441, 194] width 871 height 1029
click at [273, 297] on p "I've never had lipoprotein (a) ever tested." at bounding box center [300, 305] width 205 height 17
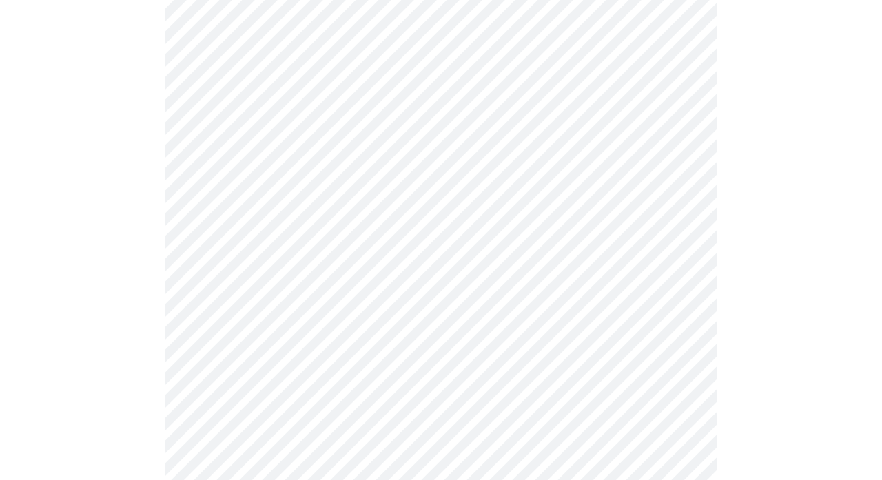
scroll to position [3687, 0]
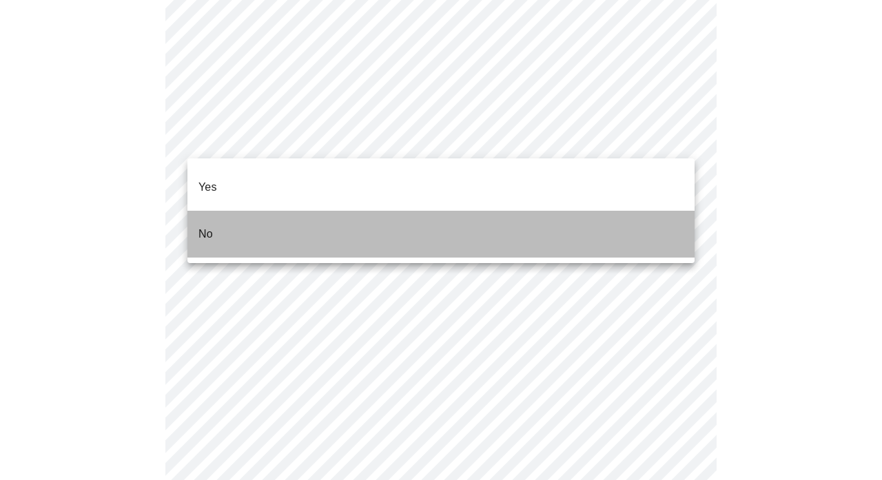
click at [296, 211] on li "No" at bounding box center [440, 234] width 507 height 47
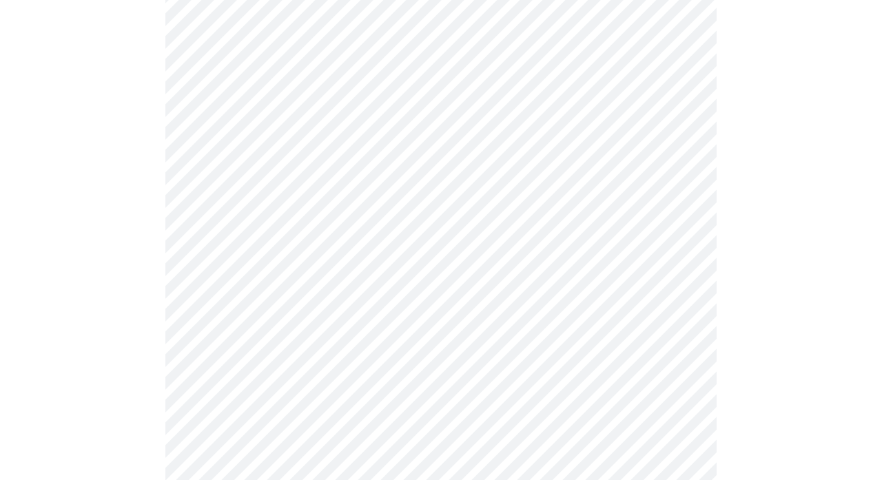
scroll to position [637, 0]
